Goal: Go to known website: Go to known website

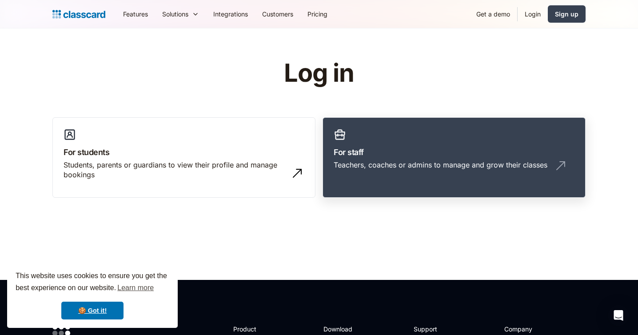
click at [446, 140] on link "For staff Teachers, coaches or admins to manage and grow their classes" at bounding box center [453, 157] width 263 height 81
click at [483, 167] on div "Teachers, coaches or admins to manage and grow their classes" at bounding box center [441, 165] width 214 height 10
